Goal: Information Seeking & Learning: Find specific page/section

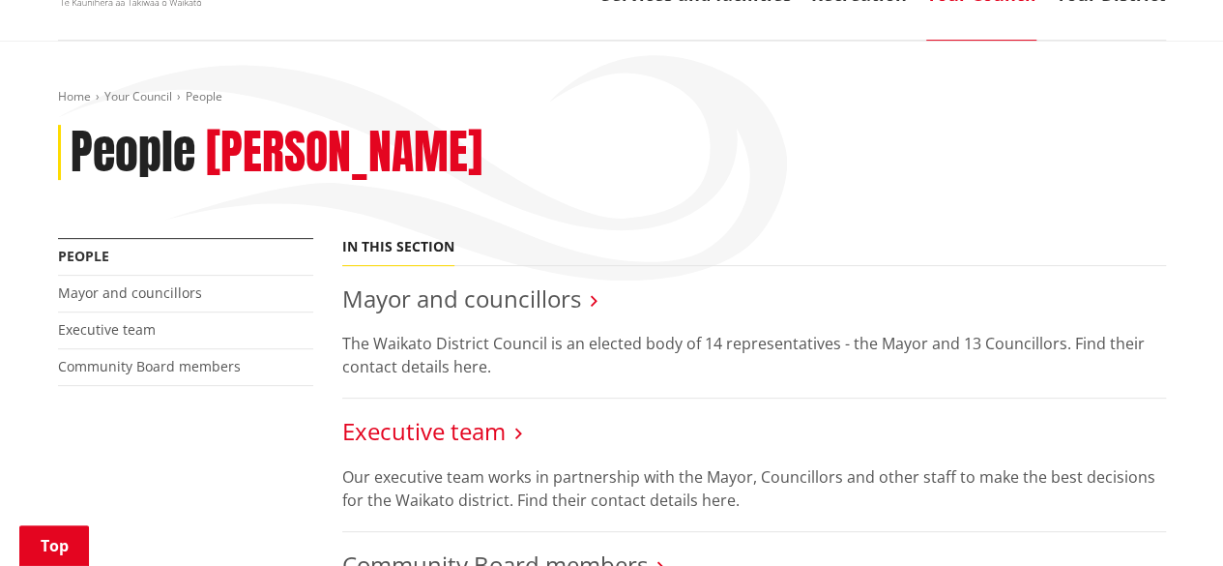
scroll to position [193, 0]
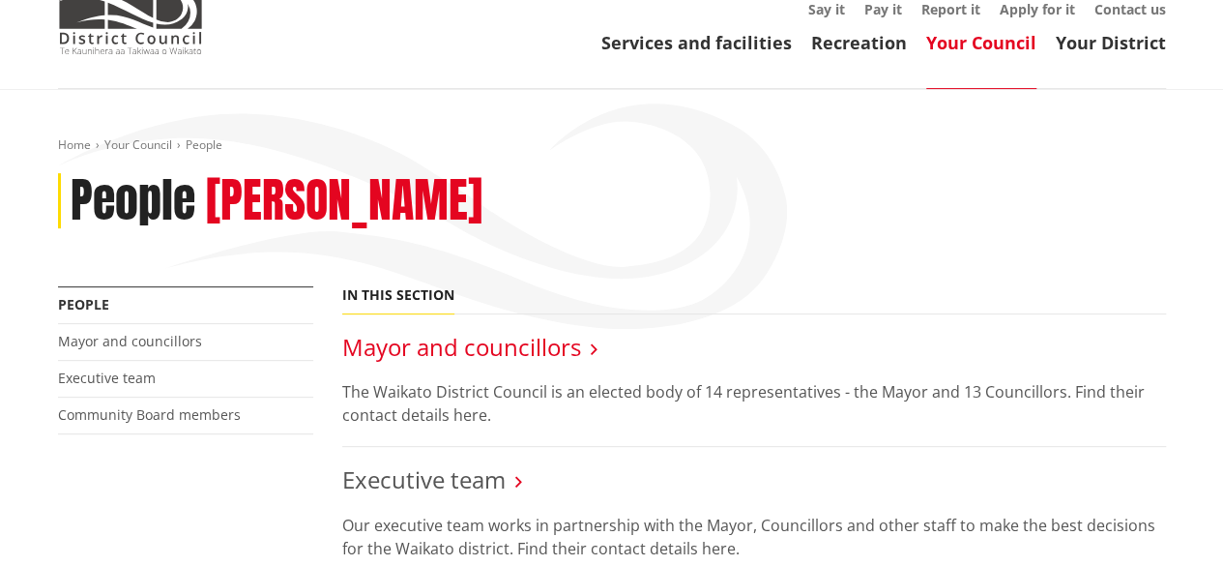
click at [484, 331] on link "Mayor and councillors" at bounding box center [461, 347] width 239 height 32
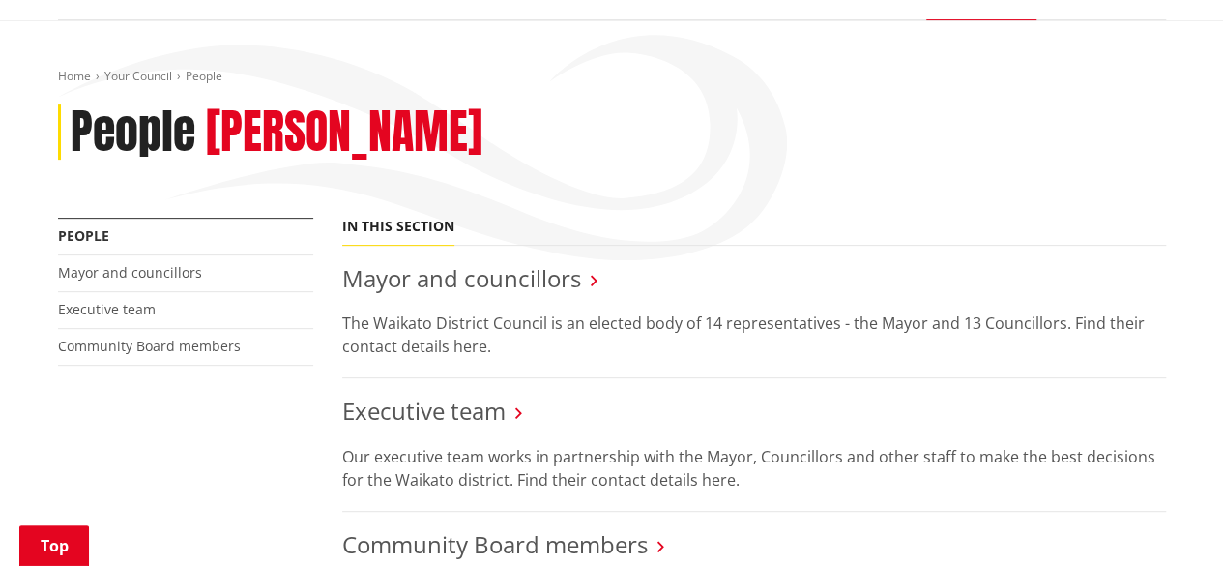
scroll to position [483, 0]
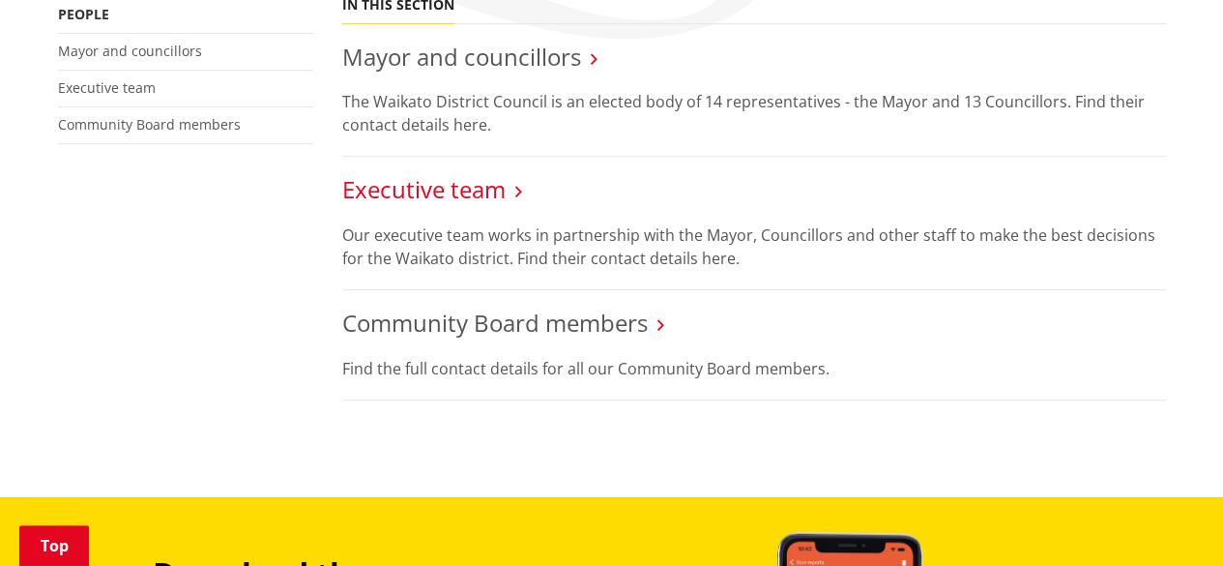
click at [435, 173] on link "Executive team" at bounding box center [423, 189] width 163 height 32
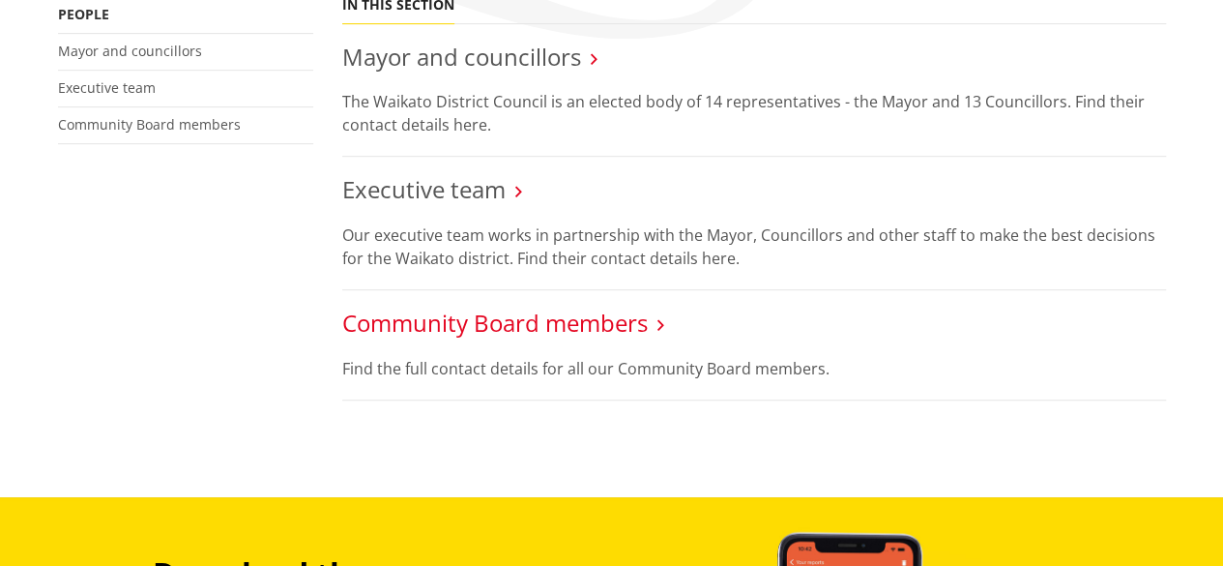
scroll to position [483, 0]
click at [598, 307] on link "Community Board members" at bounding box center [495, 323] width 306 height 32
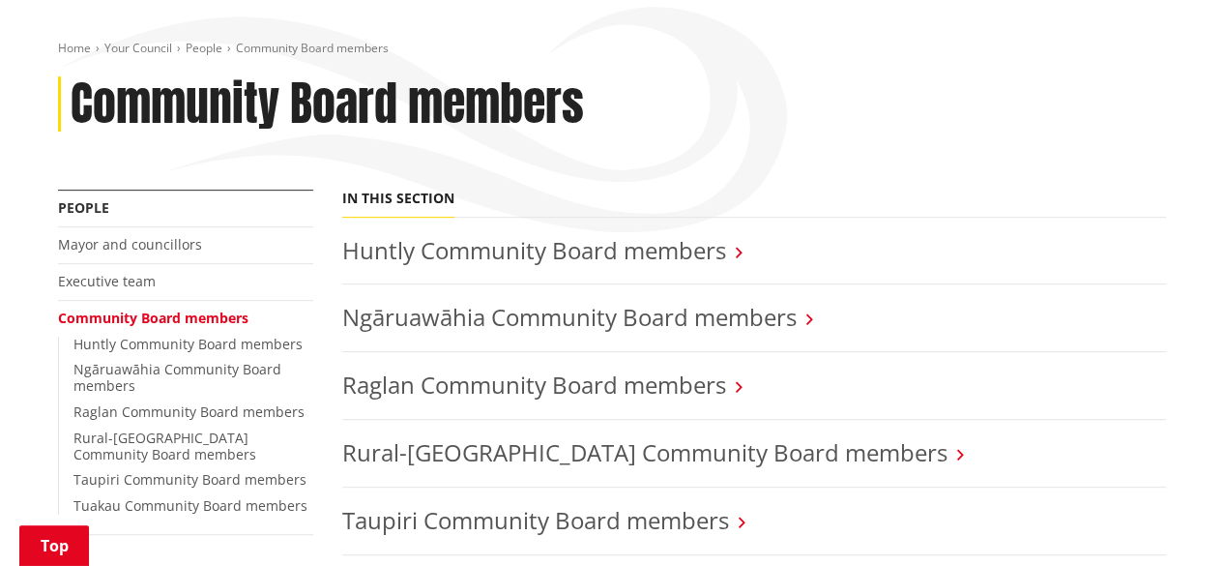
scroll to position [387, 0]
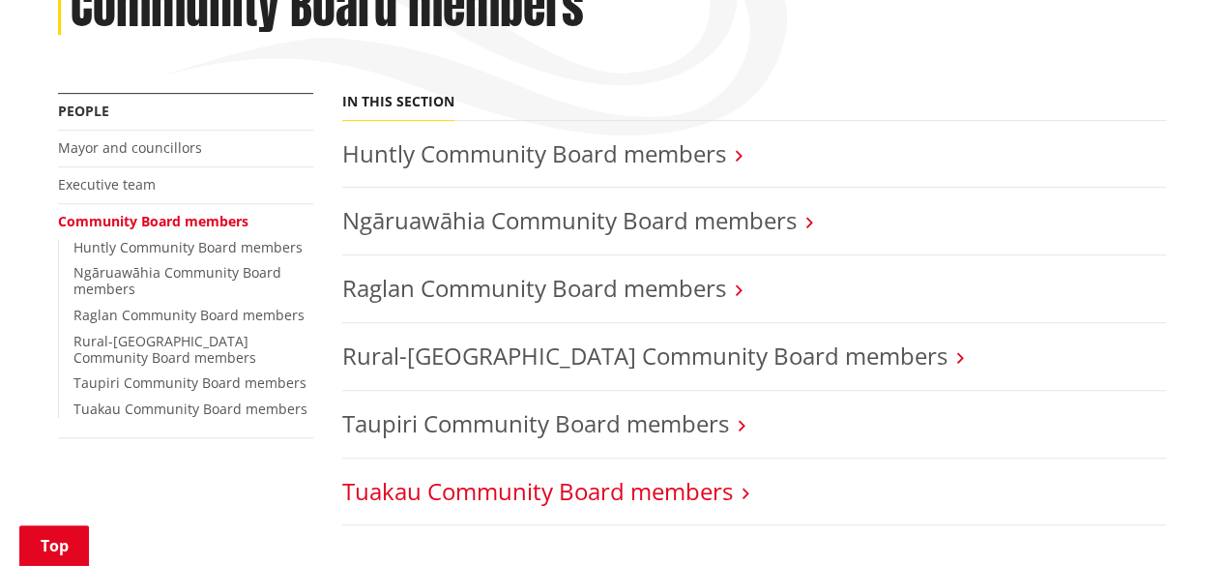
click at [693, 475] on link "Tuakau Community Board members" at bounding box center [537, 491] width 391 height 32
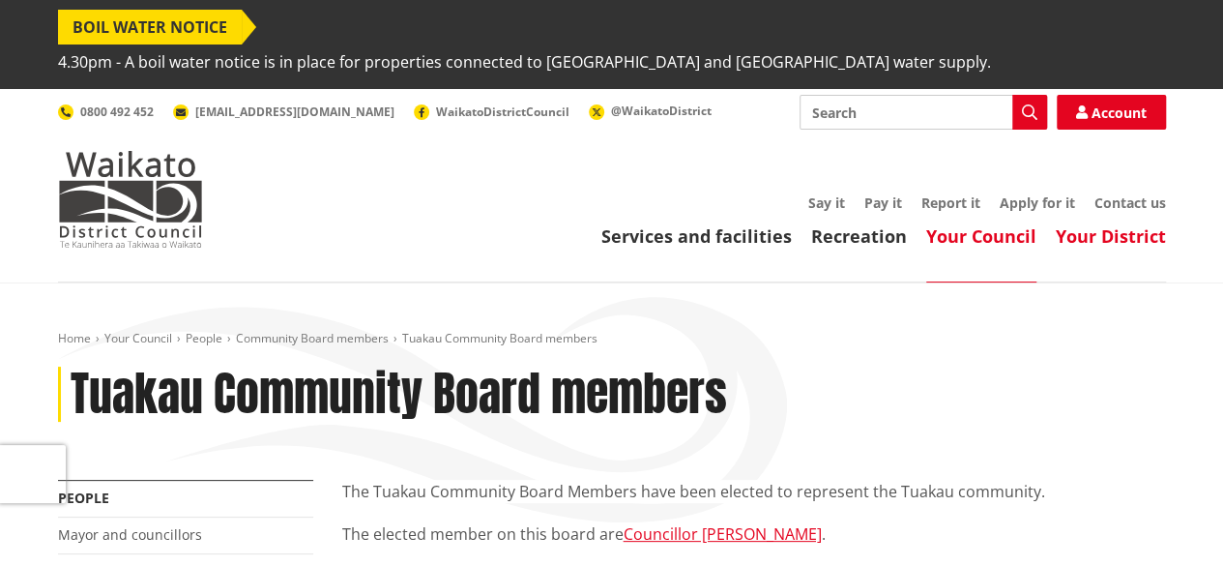
click at [1156, 224] on link "Your District" at bounding box center [1111, 235] width 110 height 23
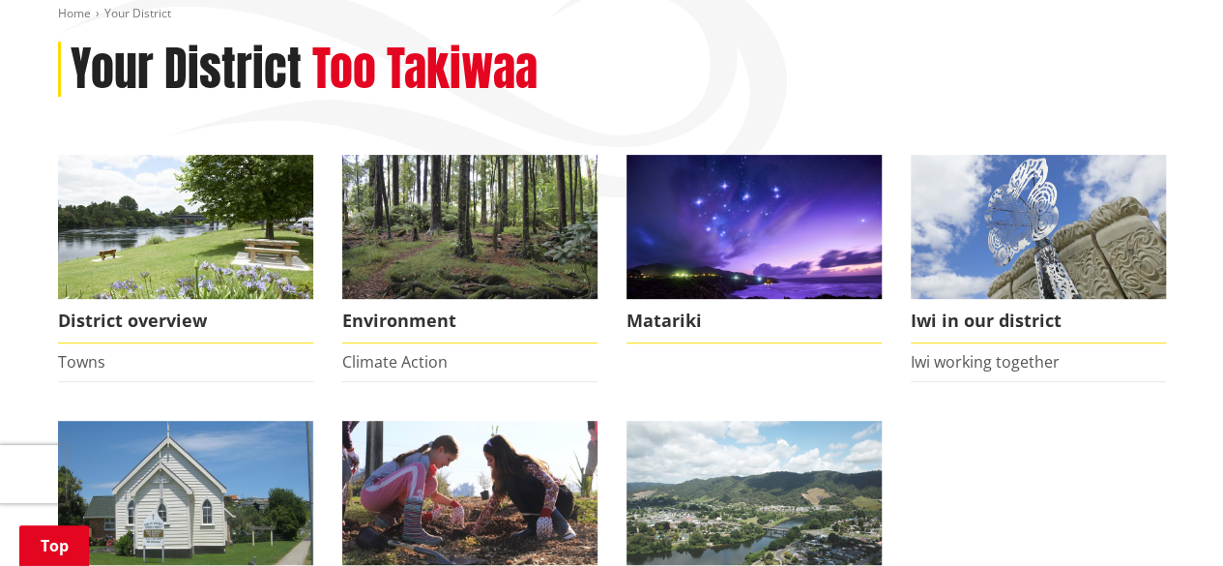
scroll to position [387, 0]
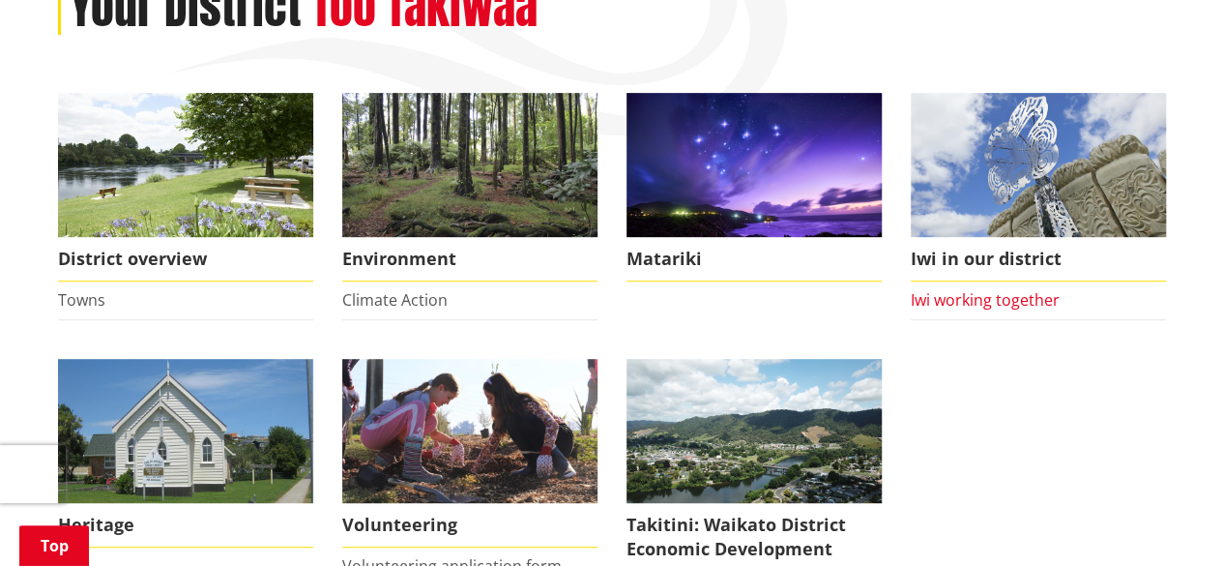
click at [1032, 289] on link "Iwi working together" at bounding box center [985, 299] width 149 height 21
